Goal: Complete application form

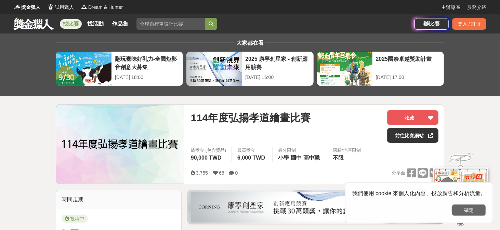
click at [471, 210] on button "確定" at bounding box center [469, 211] width 34 height 12
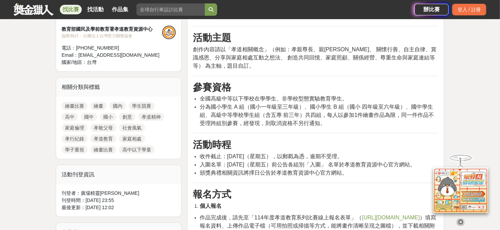
scroll to position [308, 0]
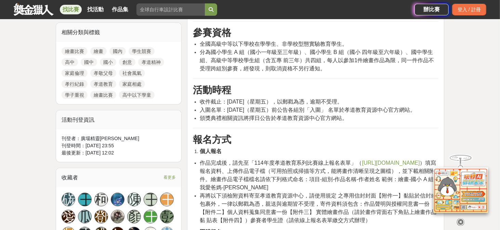
click at [362, 166] on span "[URL][DOMAIN_NAME]" at bounding box center [391, 163] width 58 height 6
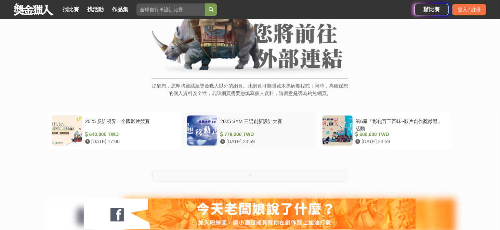
scroll to position [103, 0]
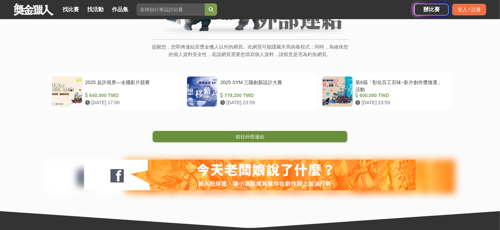
click at [257, 139] on span "前往外部連結" at bounding box center [250, 136] width 29 height 5
